Goal: Task Accomplishment & Management: Complete application form

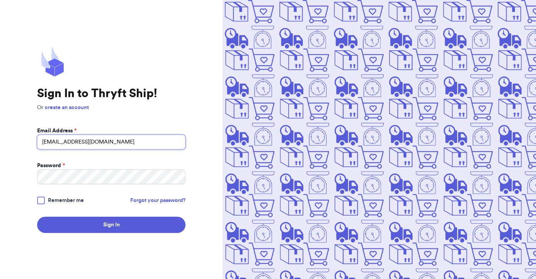
type input "[EMAIL_ADDRESS][DOMAIN_NAME]"
click at [111, 224] on button "Sign In" at bounding box center [111, 224] width 148 height 16
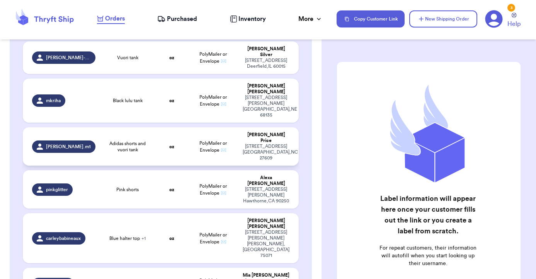
scroll to position [91, 0]
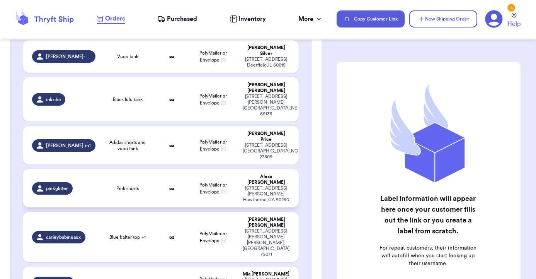
click at [121, 185] on span "Pink shorts" at bounding box center [127, 188] width 22 height 6
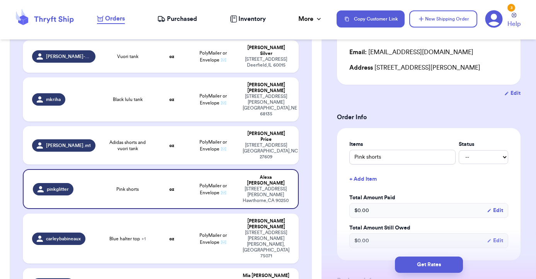
scroll to position [117, 0]
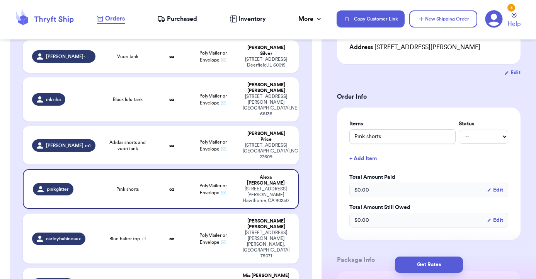
click at [367, 160] on button "+ Add Item" at bounding box center [428, 158] width 165 height 17
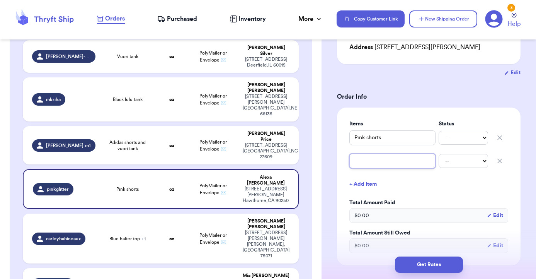
click at [367, 160] on input "text" at bounding box center [392, 160] width 86 height 15
type input "9"
type input "99"
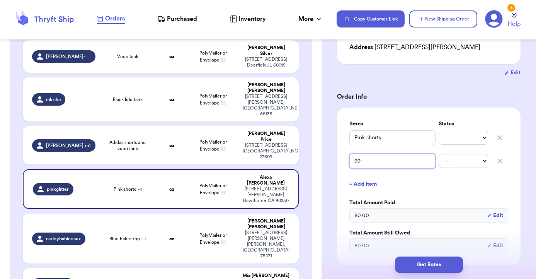
type input "9"
type input "f"
type input "fl"
type input "flo"
type input "floa"
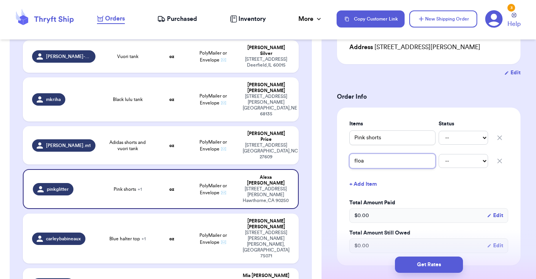
type input "floaa"
type input "floaar"
type input "floaarl"
type input "floral"
type input "floral o"
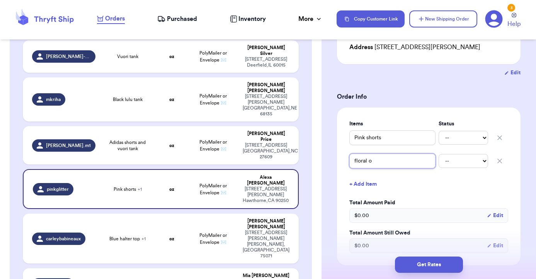
type input "floral on"
type input "floral one"
type input "floral one p"
type input "floral one pi"
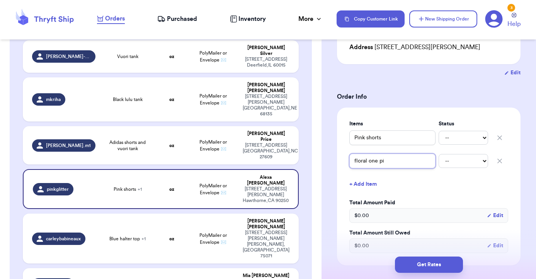
type input "floral one pie"
type input "floral one piec"
click at [377, 165] on input "floral one piece" at bounding box center [392, 160] width 86 height 15
type input "floral one piece"
click at [407, 190] on button "+ Add Item" at bounding box center [428, 183] width 165 height 17
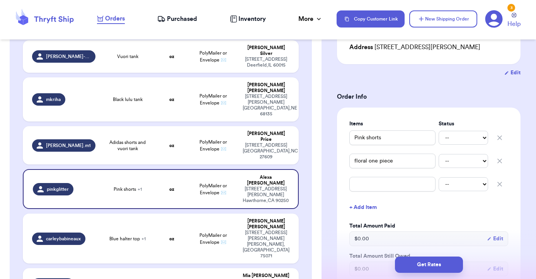
click at [497, 184] on icon "button" at bounding box center [500, 184] width 8 height 8
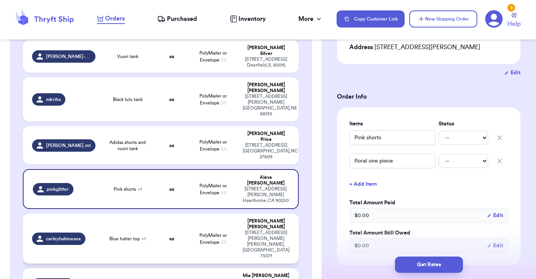
click at [152, 213] on td "Blue halter top + 1" at bounding box center [127, 238] width 55 height 50
type input "Blue halter top"
type input "AE strapless top"
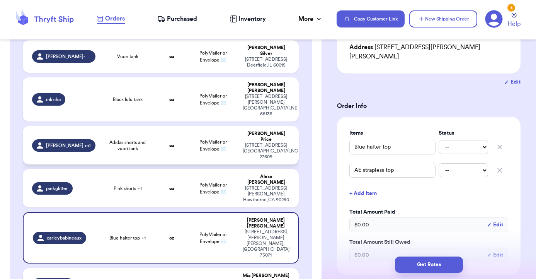
click at [159, 126] on td "oz" at bounding box center [171, 145] width 33 height 38
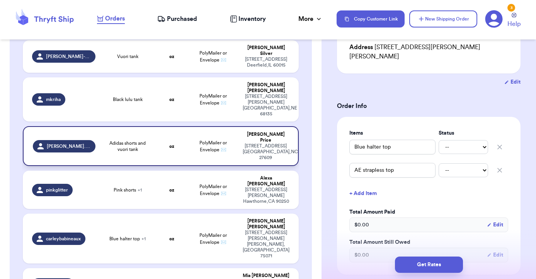
type input "Adidas shorts and vuori tank"
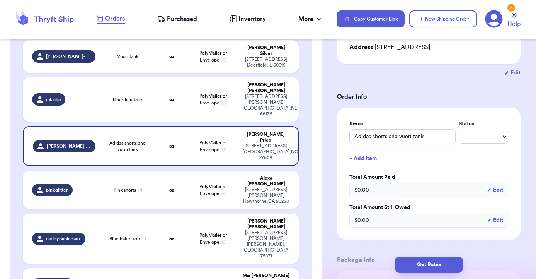
click at [367, 161] on button "+ Add Item" at bounding box center [428, 158] width 165 height 17
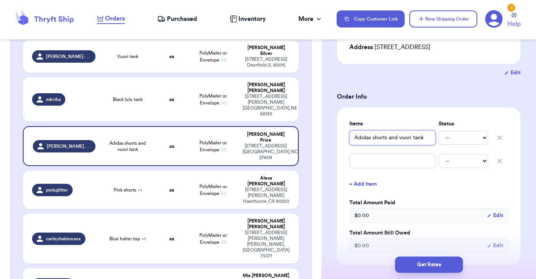
drag, startPoint x: 398, startPoint y: 139, endPoint x: 333, endPoint y: 139, distance: 64.9
click at [333, 139] on div "Shipping Information Delete Label Customer Info Instagram Handle: [PERSON_NAME]…" at bounding box center [428, 275] width 214 height 690
click at [349, 139] on input "Adidas shorts and vuori tank" at bounding box center [392, 137] width 86 height 15
drag, startPoint x: 399, startPoint y: 139, endPoint x: 423, endPoint y: 139, distance: 24.7
click at [423, 139] on input "Adidas shorts and vuori tank" at bounding box center [392, 137] width 86 height 15
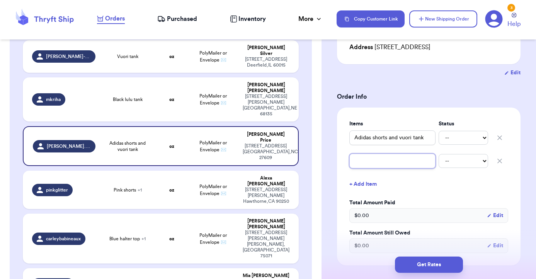
click at [379, 162] on input "text" at bounding box center [392, 160] width 86 height 15
paste input "vuori tank"
type input "vuori tank"
type input "vuori tank o"
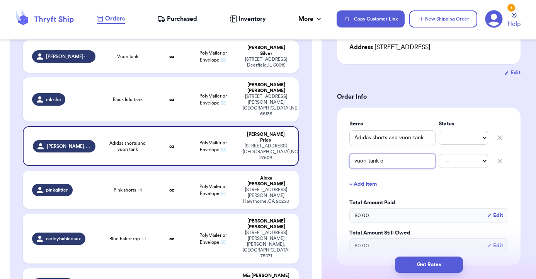
type input "vuori tank or"
type input "vuori tank ora"
type input "vuori tank oran"
type input "vuori tank orang"
type input "vuori tank orange"
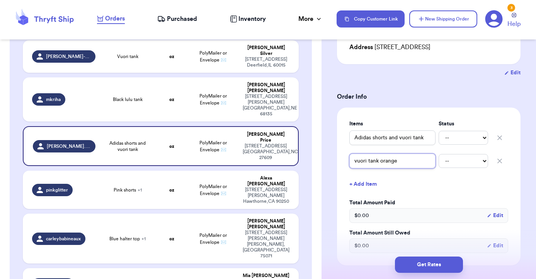
type input "vuori tank orange"
drag, startPoint x: 424, startPoint y: 138, endPoint x: 390, endPoint y: 140, distance: 34.1
click at [390, 140] on input "Adidas shorts and vuori tank" at bounding box center [392, 137] width 86 height 15
type input "Adidas shorts"
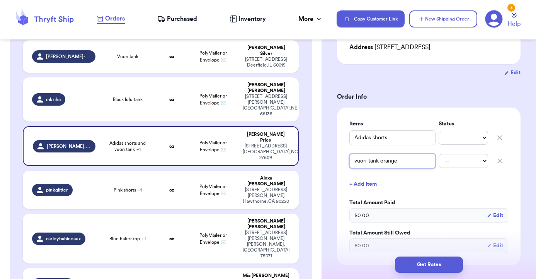
click at [412, 168] on input "vuori tank orange" at bounding box center [392, 160] width 86 height 15
click at [150, 78] on td "Black lulu tank" at bounding box center [127, 99] width 55 height 44
type input "Black lulu tank"
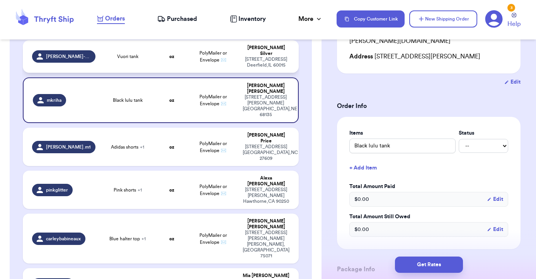
click at [148, 63] on td "Vuori tank" at bounding box center [127, 56] width 55 height 32
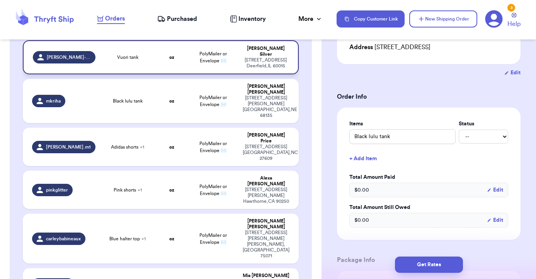
type input "Vuori tank"
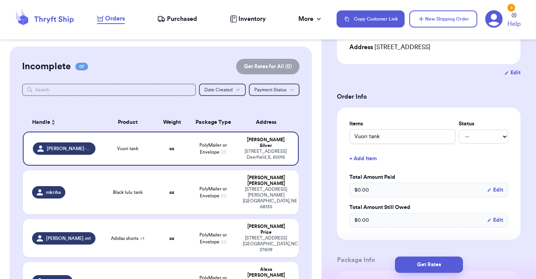
scroll to position [0, 0]
